Goal: Obtain resource: Obtain resource

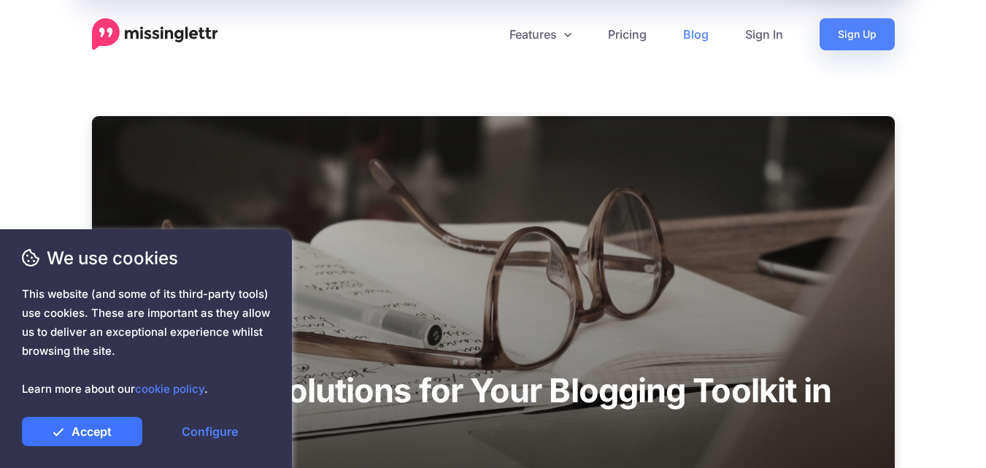
click at [93, 442] on link "Accept" at bounding box center [82, 431] width 120 height 29
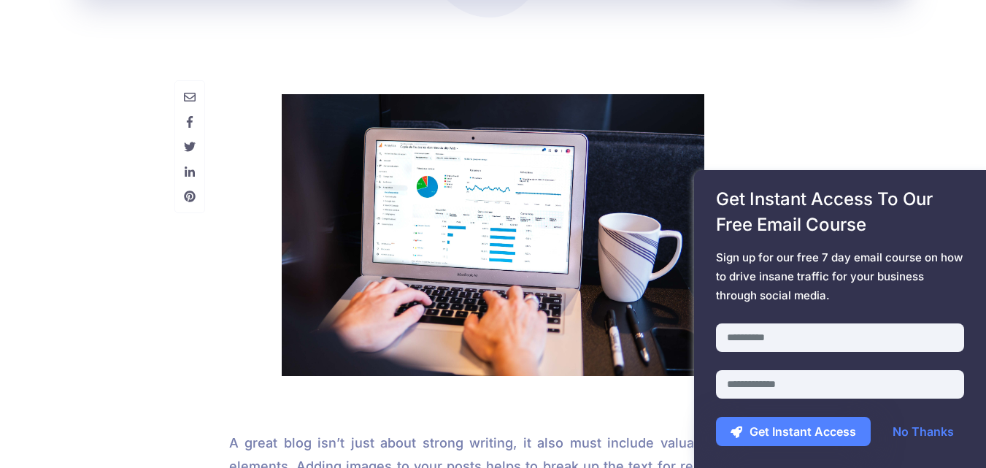
scroll to position [4615, 0]
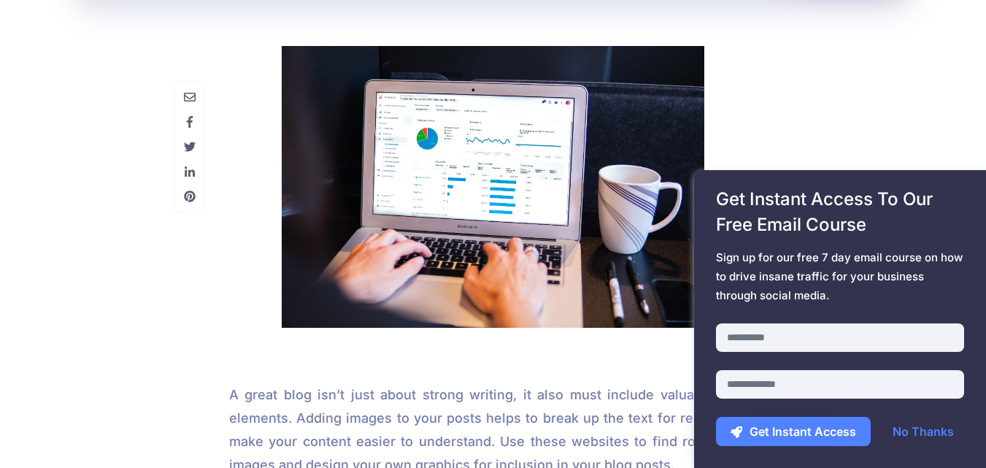
drag, startPoint x: 992, startPoint y: 23, endPoint x: 996, endPoint y: 233, distance: 210.2
click at [985, 233] on html "View Offer Features Drip Campaigns Drive traffic on autopilot Curate Find and b…" at bounding box center [493, 255] width 986 height 9740
click at [921, 428] on link "No Thanks" at bounding box center [923, 431] width 90 height 29
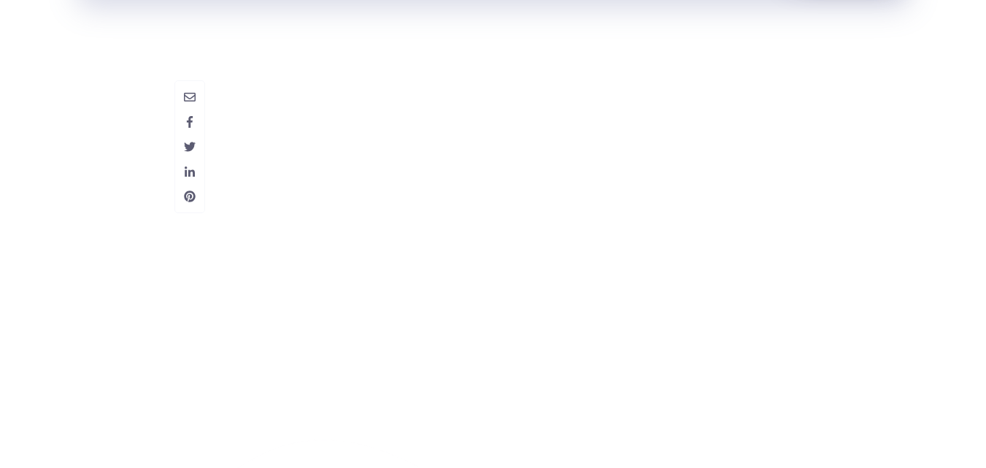
scroll to position [8507, 0]
click at [720, 207] on span "Get Instant Access To Our Free Email Course" at bounding box center [840, 211] width 248 height 51
click at [708, 248] on div "Get Instant Access To Our Free Email Course Sign up for our free 7 day email co…" at bounding box center [840, 319] width 292 height 298
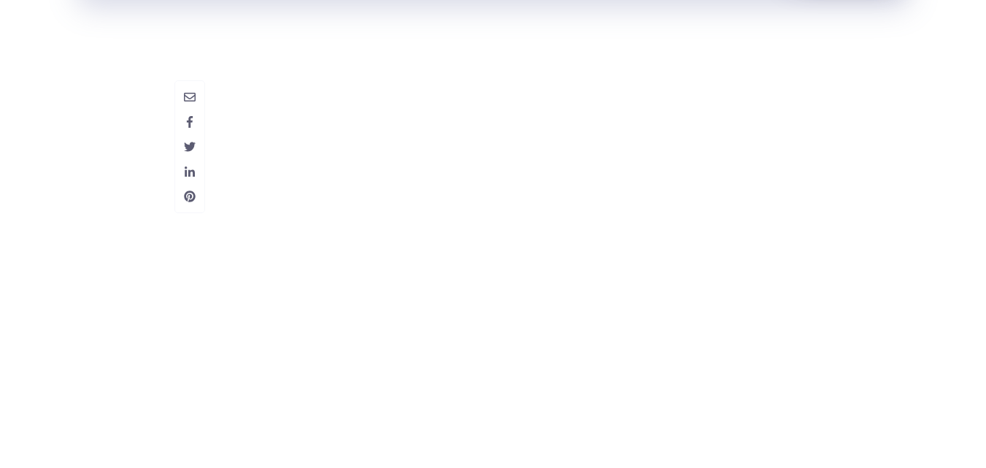
click at [707, 244] on div "Get Instant Access To Our Free Email Course Sign up for our free 7 day email co…" at bounding box center [840, 319] width 292 height 298
click at [713, 215] on div "Get Instant Access To Our Free Email Course Sign up for our free 7 day email co…" at bounding box center [840, 319] width 292 height 298
click at [706, 209] on div "Get Instant Access To Our Free Email Course Sign up for our free 7 day email co…" at bounding box center [840, 319] width 292 height 298
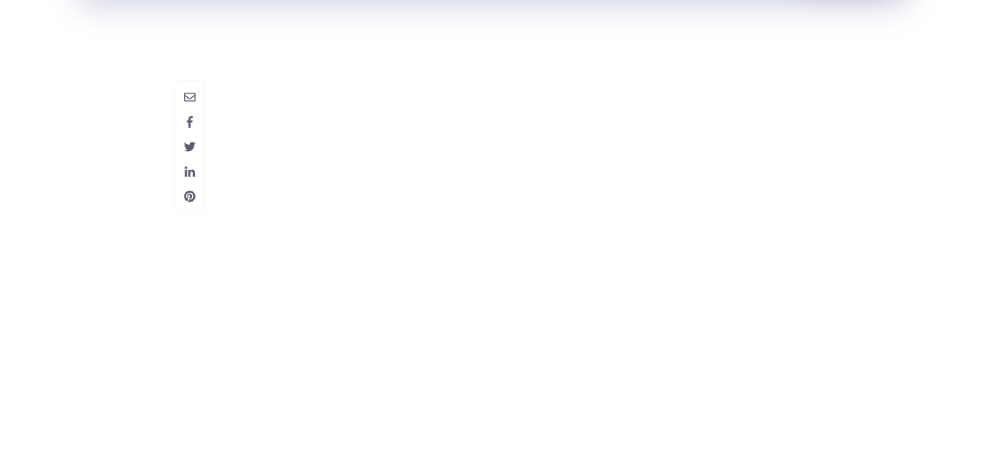
scroll to position [8653, 0]
